Goal: Check status: Check status

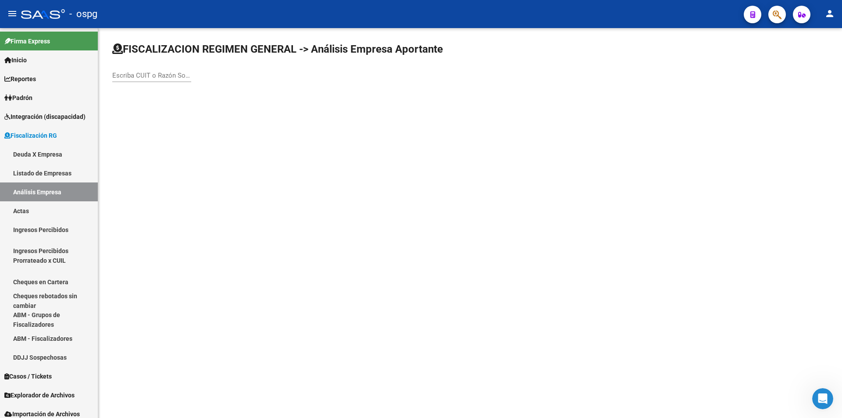
scroll to position [299, 0]
click at [148, 76] on input "Escriba CUIT o Razón Social para buscar" at bounding box center [151, 76] width 79 height 8
type input "entimar"
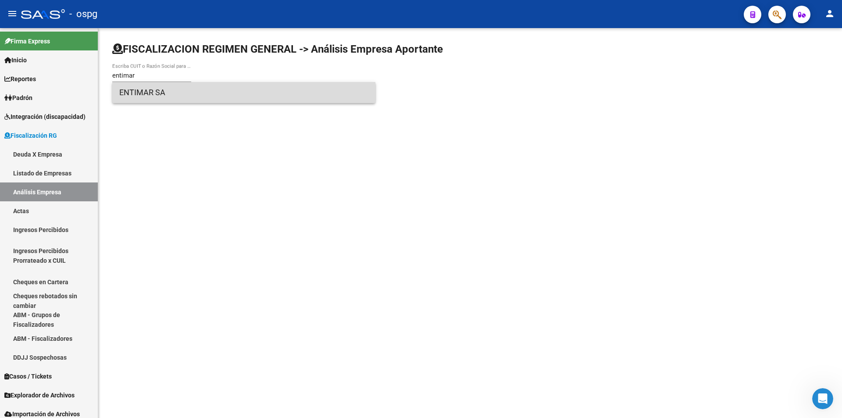
click at [148, 89] on span "ENTIMAR SA" at bounding box center [243, 92] width 249 height 21
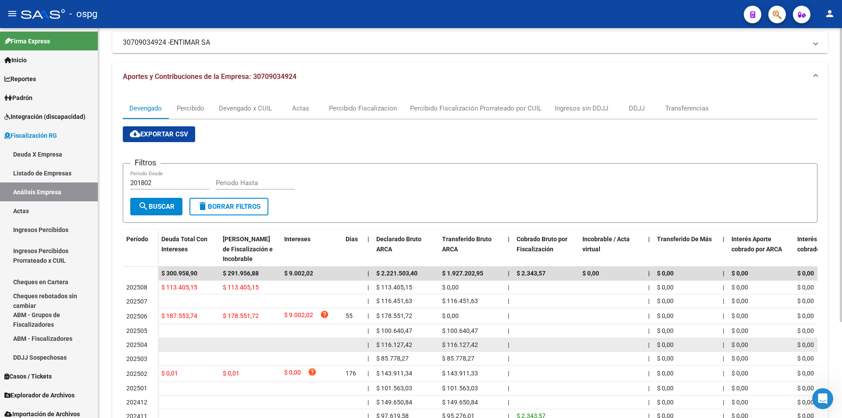
scroll to position [0, 0]
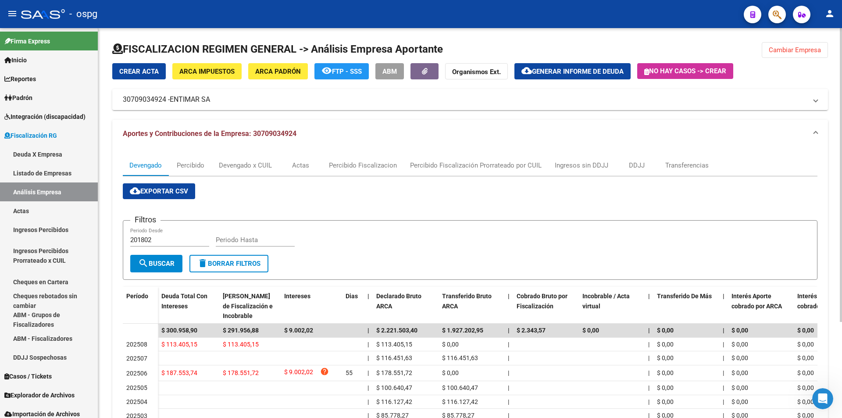
click at [798, 52] on span "Cambiar Empresa" at bounding box center [795, 50] width 52 height 8
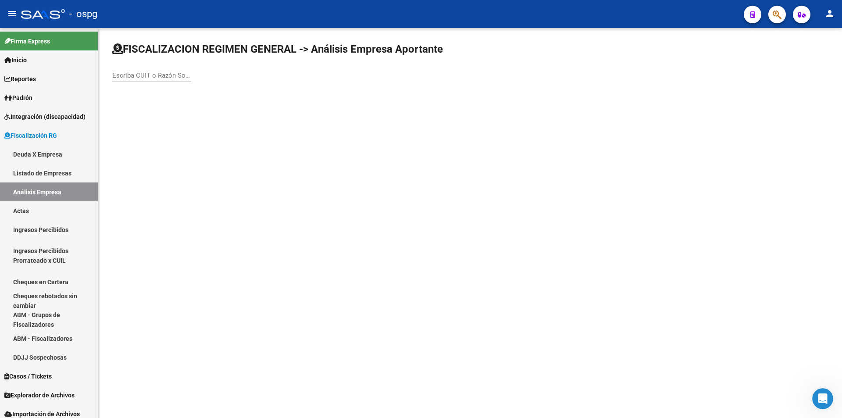
click at [153, 73] on input "Escriba CUIT o Razón Social para buscar" at bounding box center [151, 76] width 79 height 8
click at [163, 111] on body "menu - ospg person Firma Express Inicio Calendario SSS Instructivos Contacto OS…" at bounding box center [421, 209] width 842 height 418
click at [162, 74] on input "frigorifico" at bounding box center [151, 76] width 79 height 8
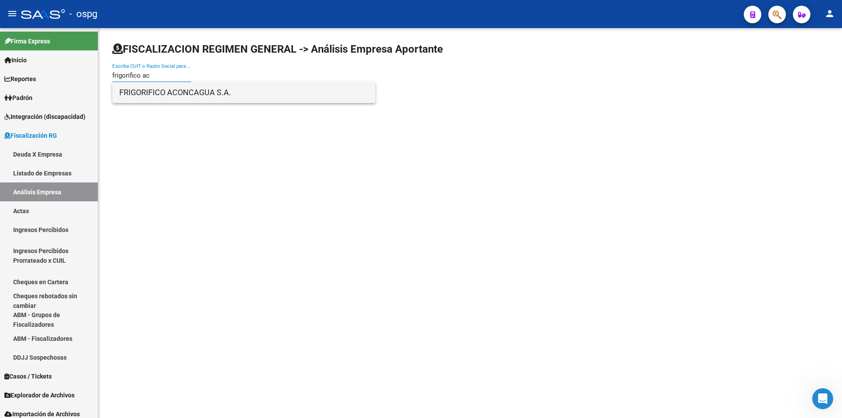
type input "frigorifico ac"
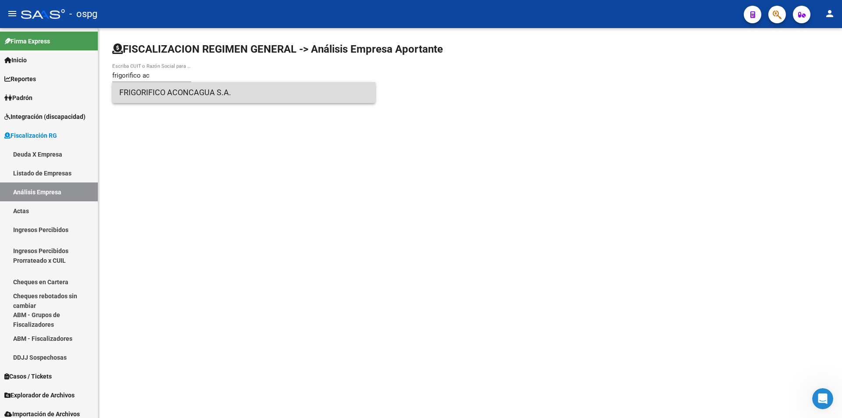
click at [179, 92] on span "FRIGORIFICO ACONCAGUA S.A." at bounding box center [243, 92] width 249 height 21
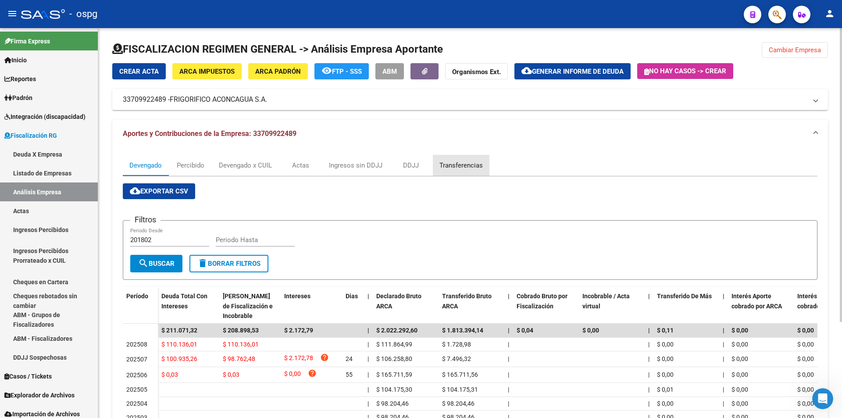
click at [468, 162] on div "Transferencias" at bounding box center [461, 166] width 43 height 10
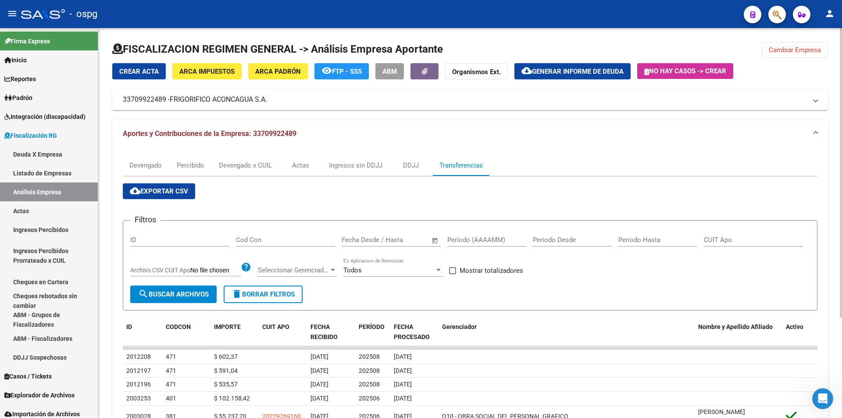
click at [473, 235] on div "Período (AAAAMM)" at bounding box center [487, 237] width 79 height 19
type input "202507"
click at [454, 271] on span at bounding box center [452, 270] width 7 height 7
click at [453, 274] on input "Mostrar totalizadores" at bounding box center [452, 274] width 0 height 0
click at [165, 299] on button "search Buscar Archivos" at bounding box center [173, 295] width 86 height 18
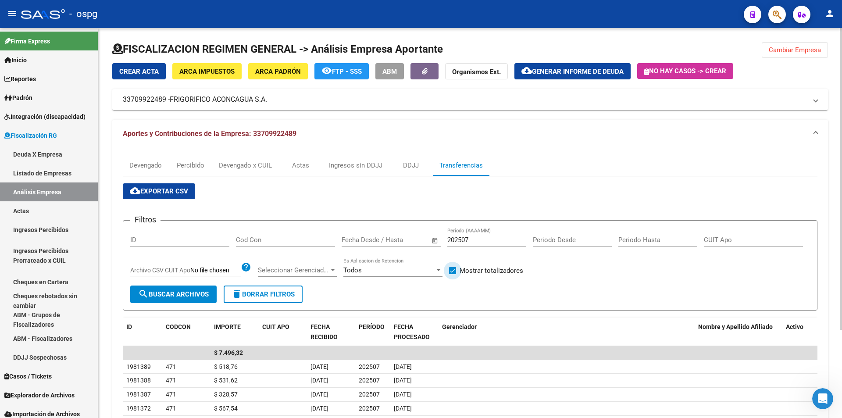
click at [452, 269] on span at bounding box center [452, 270] width 7 height 7
click at [452, 274] on input "Mostrar totalizadores" at bounding box center [452, 274] width 0 height 0
checkbox input "false"
click at [796, 52] on span "Cambiar Empresa" at bounding box center [795, 50] width 52 height 8
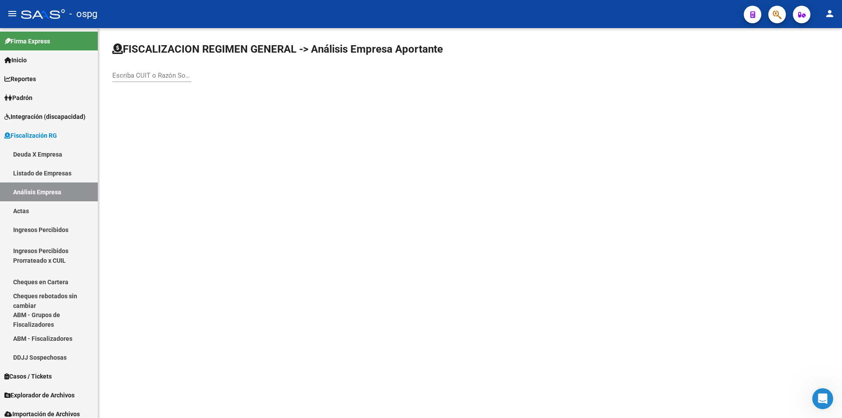
click at [143, 80] on div "Escriba CUIT o Razón Social para buscar" at bounding box center [151, 72] width 79 height 19
